Goal: Task Accomplishment & Management: Use online tool/utility

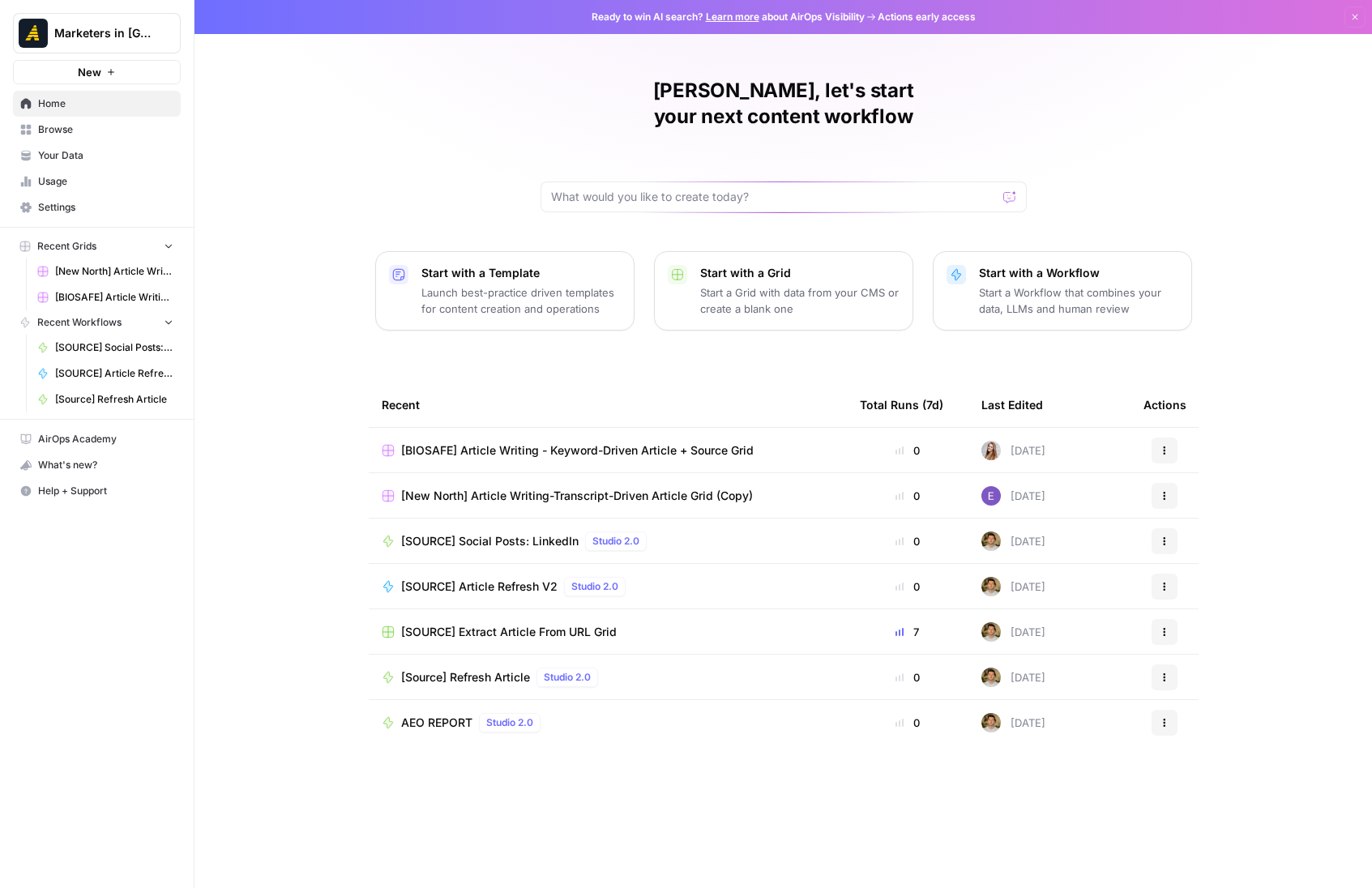
click at [63, 126] on span "Browse" at bounding box center [106, 129] width 136 height 14
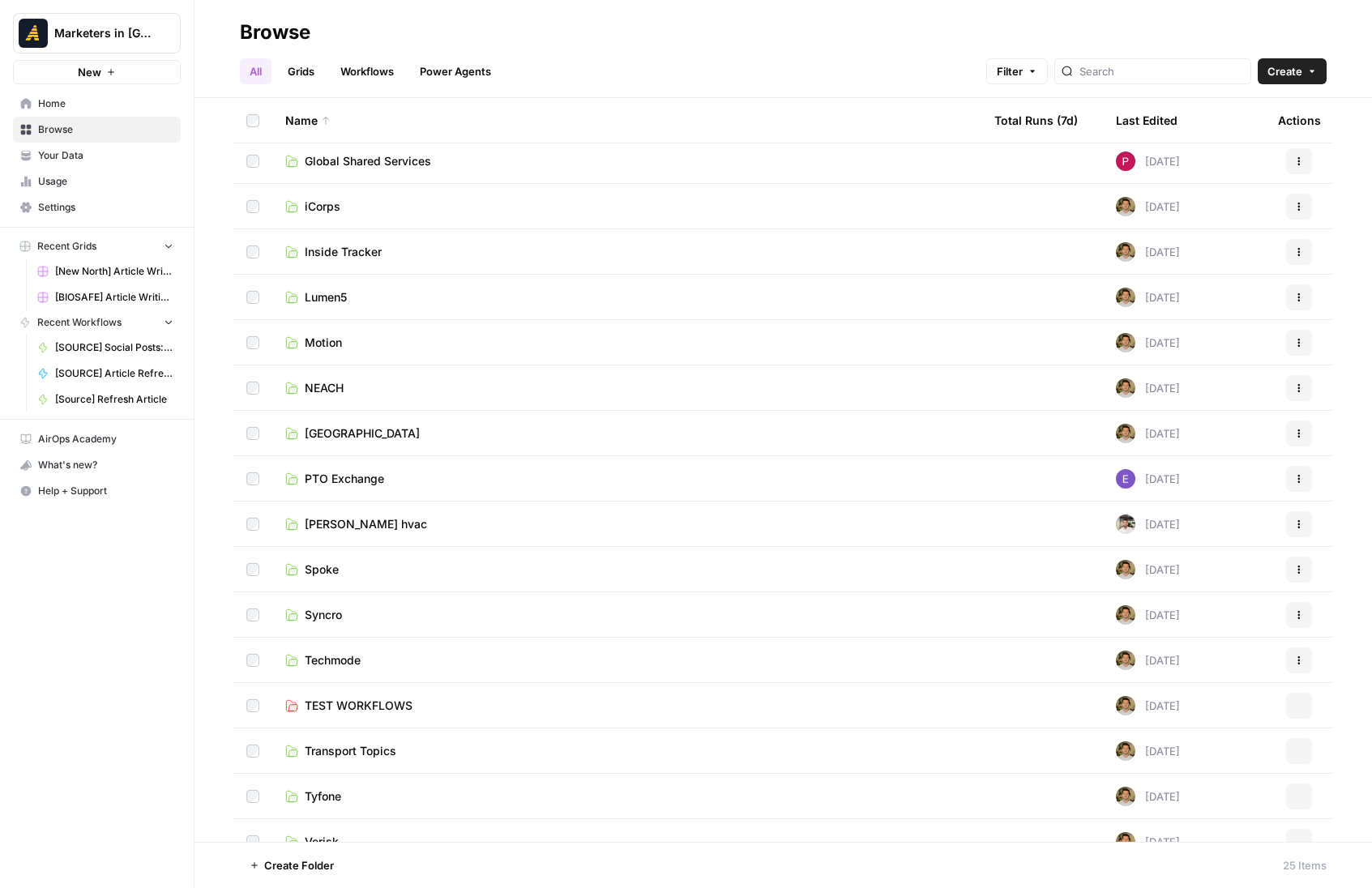
scroll to position [369, 0]
click at [341, 438] on span "[GEOGRAPHIC_DATA]" at bounding box center [362, 432] width 115 height 16
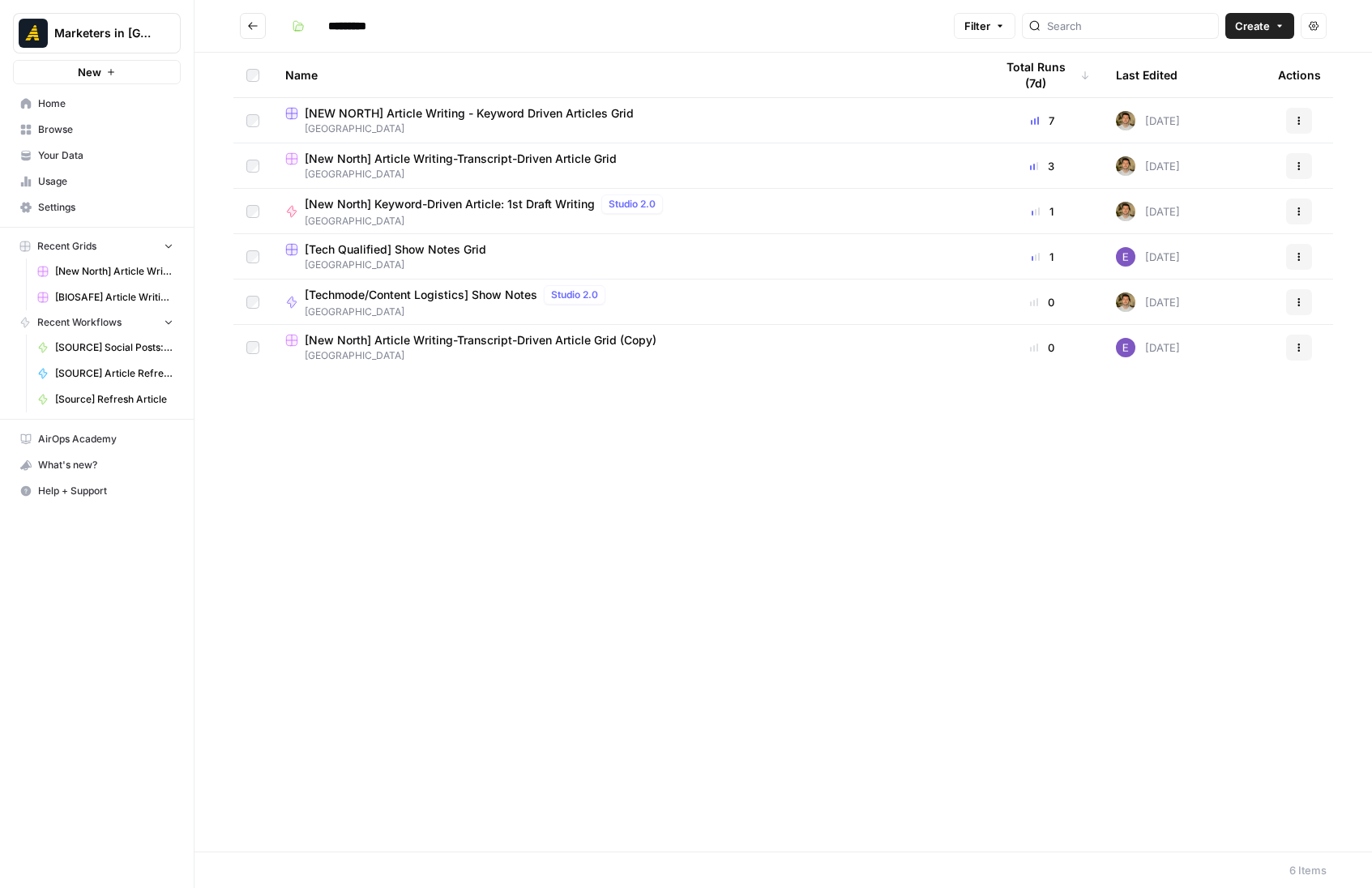
click at [472, 111] on span "[NEW NORTH] Article Writing - Keyword Driven Articles Grid" at bounding box center [469, 113] width 329 height 16
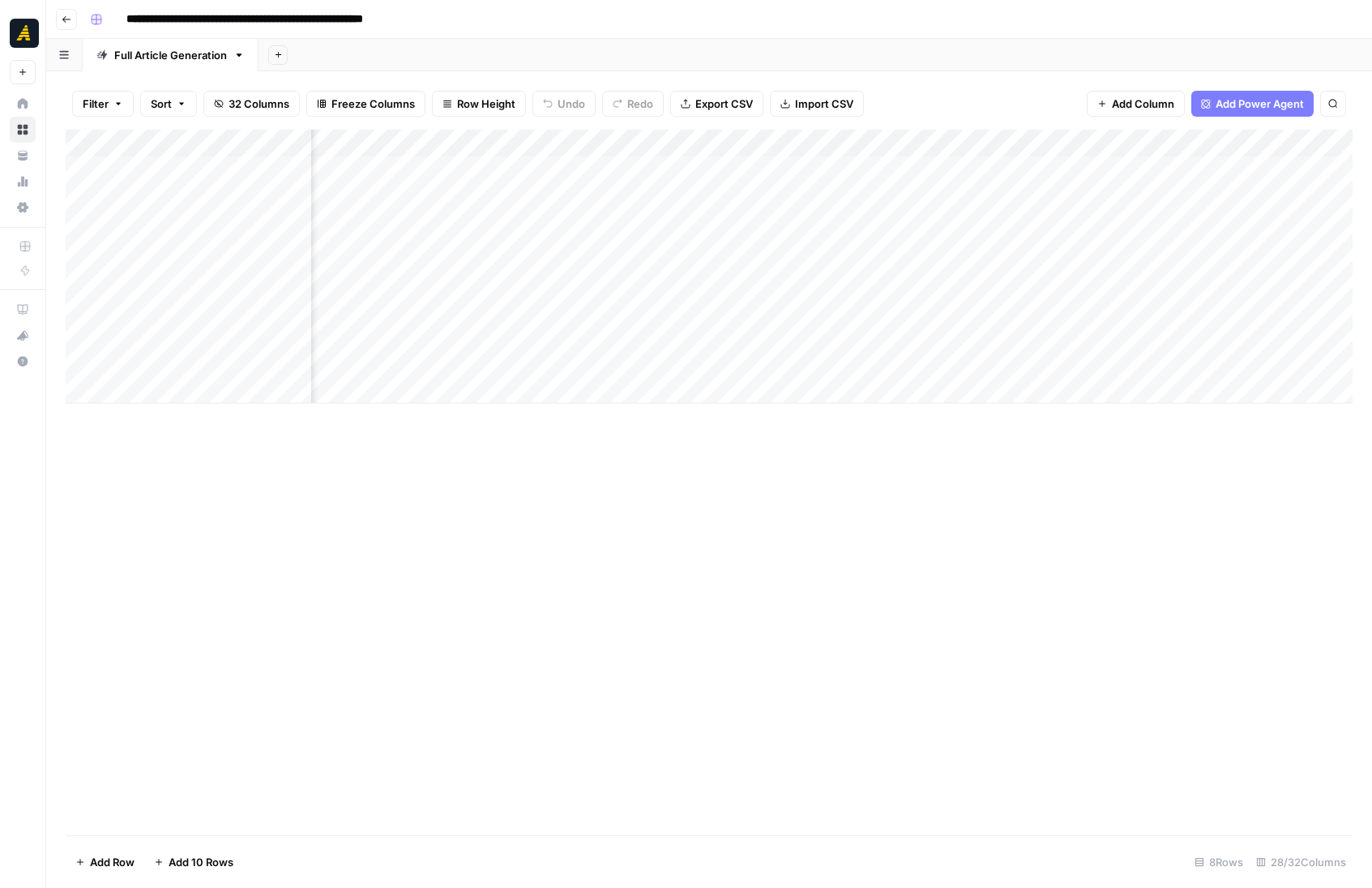
scroll to position [0, 3760]
click at [1171, 308] on div "Add Column" at bounding box center [709, 266] width 1286 height 274
click at [1222, 308] on div "Add Column" at bounding box center [709, 266] width 1286 height 274
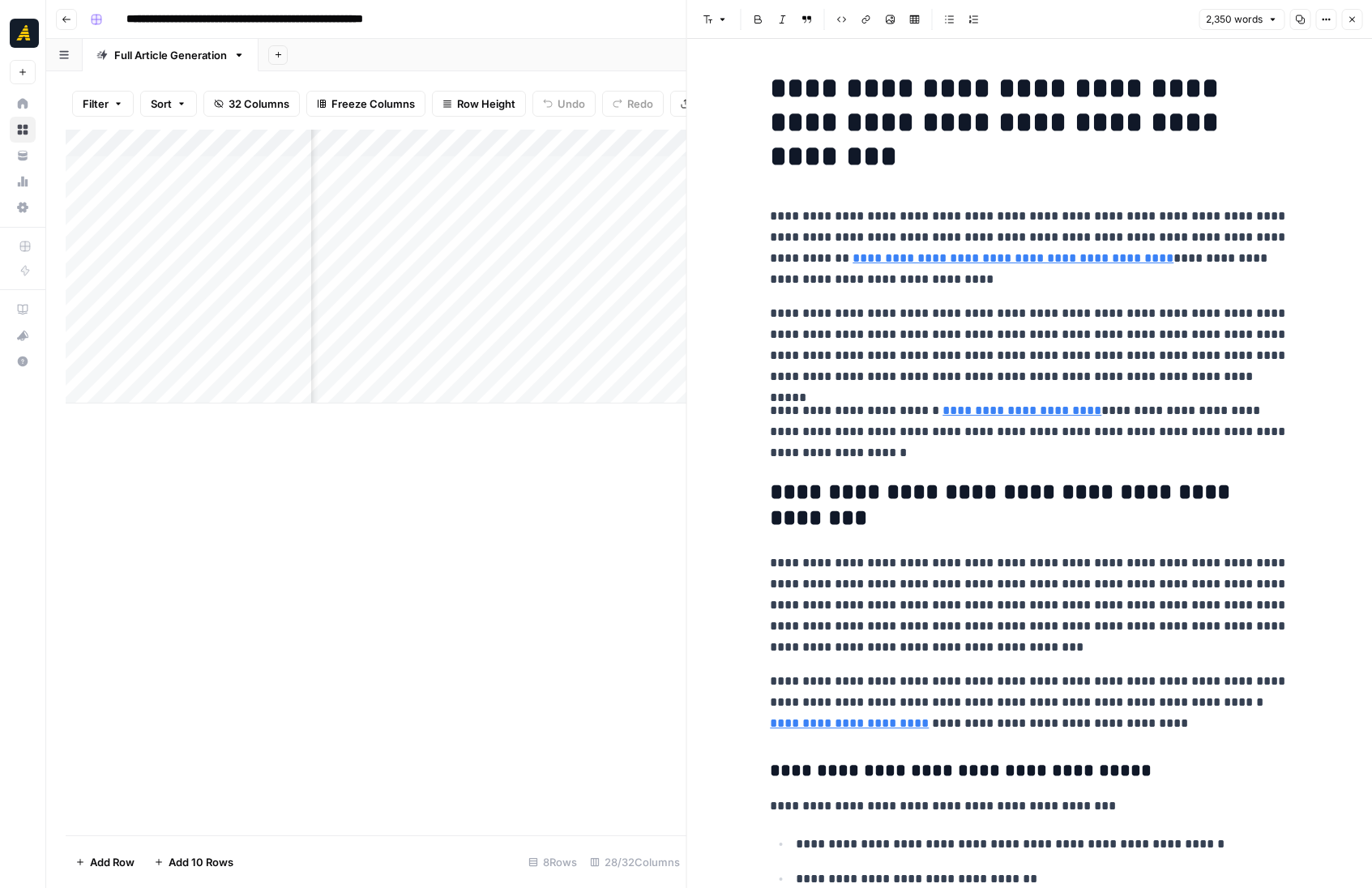
click at [1352, 22] on icon "button" at bounding box center [1351, 19] width 10 height 10
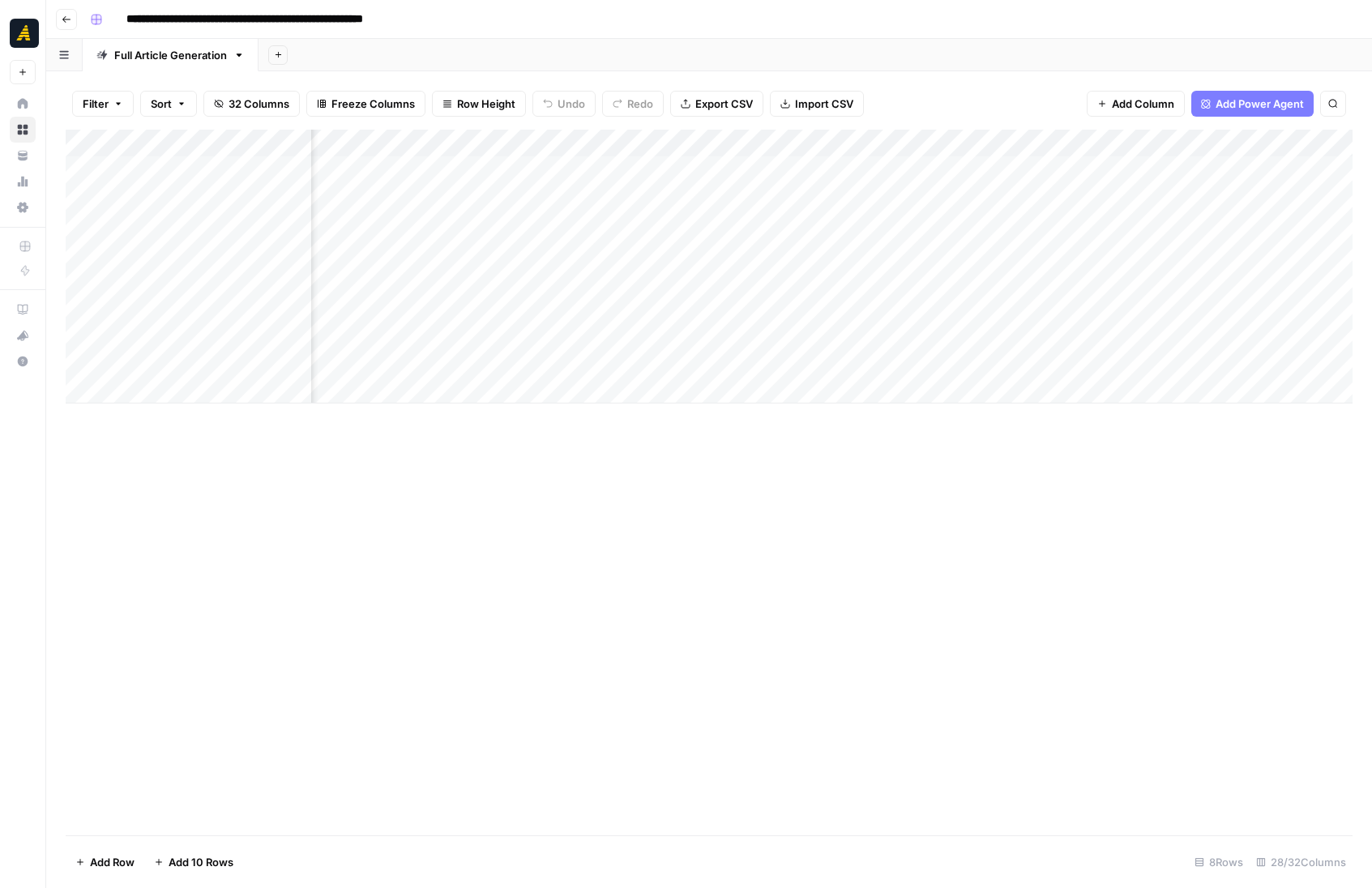
scroll to position [0, 1836]
